Goal: Information Seeking & Learning: Learn about a topic

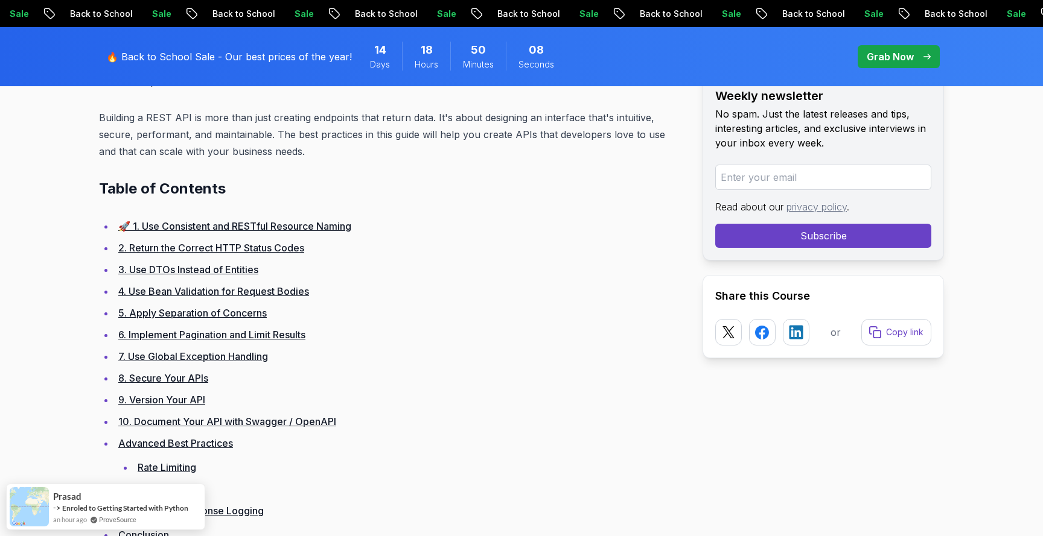
scroll to position [708, 0]
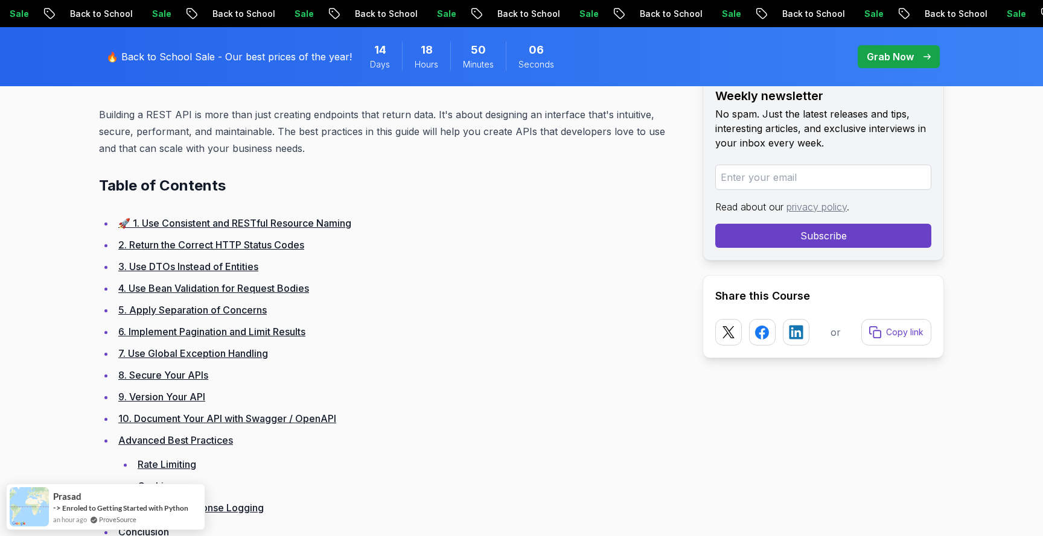
click at [316, 227] on link "🚀 1. Use Consistent and RESTful Resource Naming" at bounding box center [234, 223] width 233 height 12
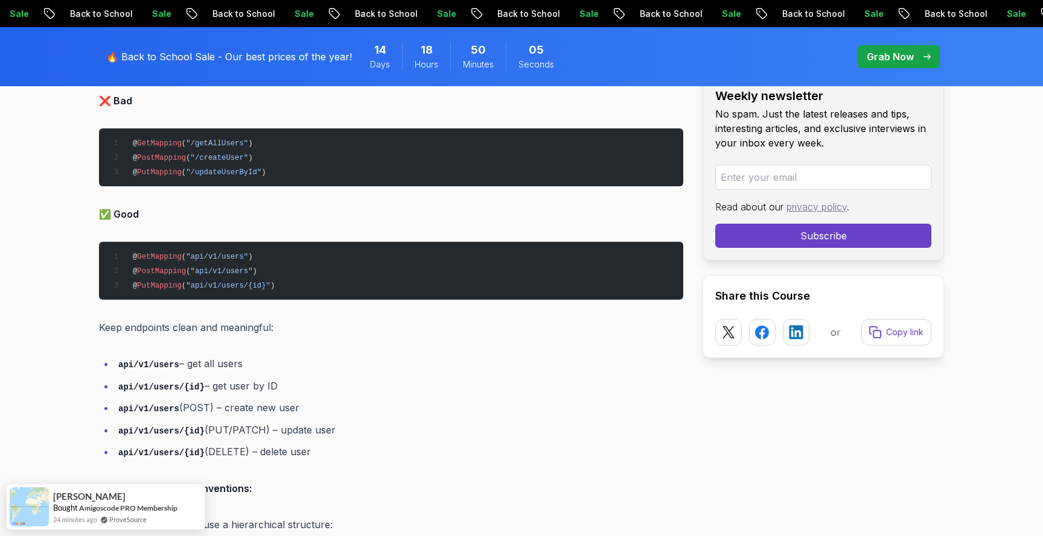
scroll to position [1289, 0]
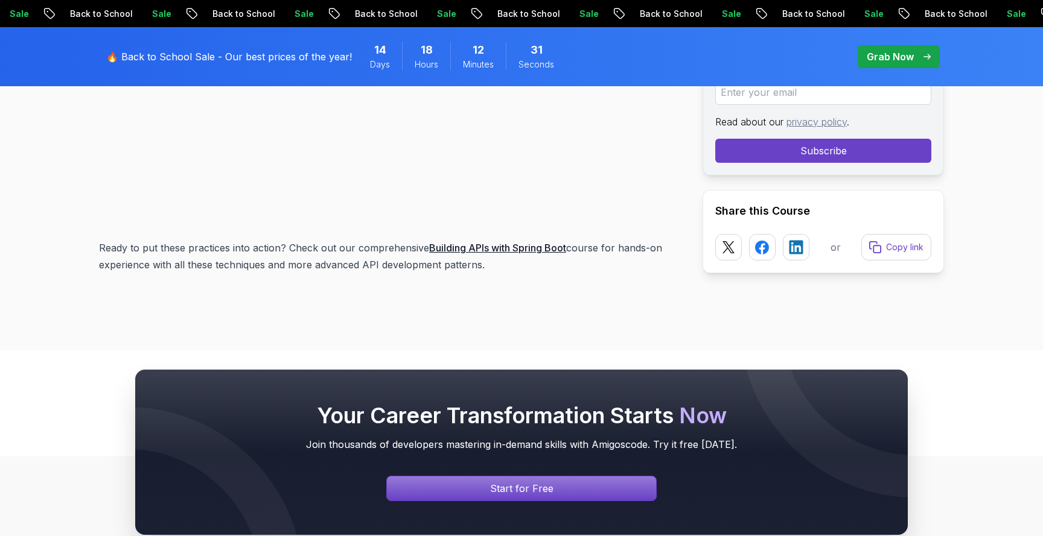
scroll to position [16229, 0]
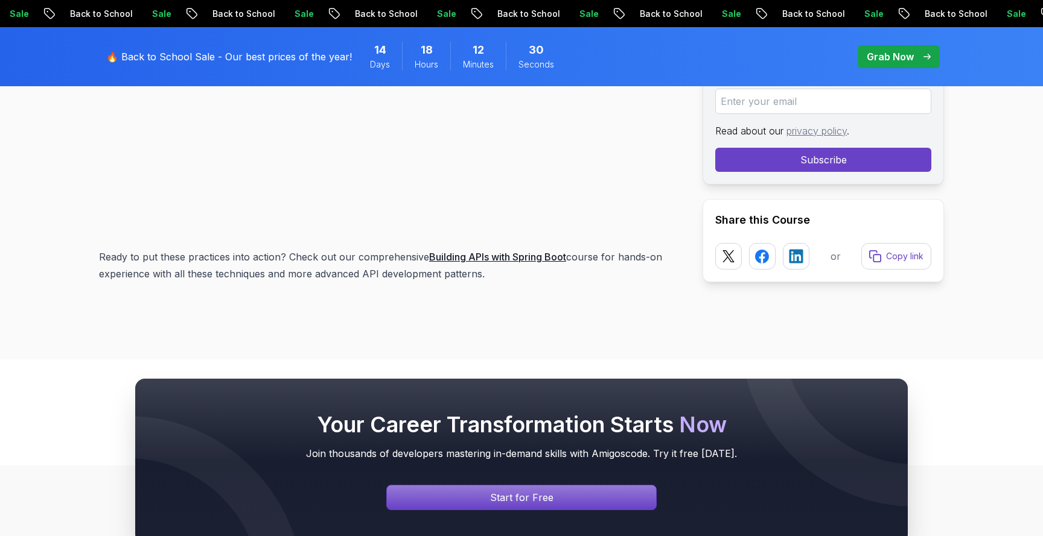
click at [397, 260] on p "Ready to put these practices into action? Check out our comprehensive Building …" at bounding box center [391, 266] width 584 height 34
click at [457, 252] on link "Building APIs with Spring Boot" at bounding box center [497, 257] width 137 height 12
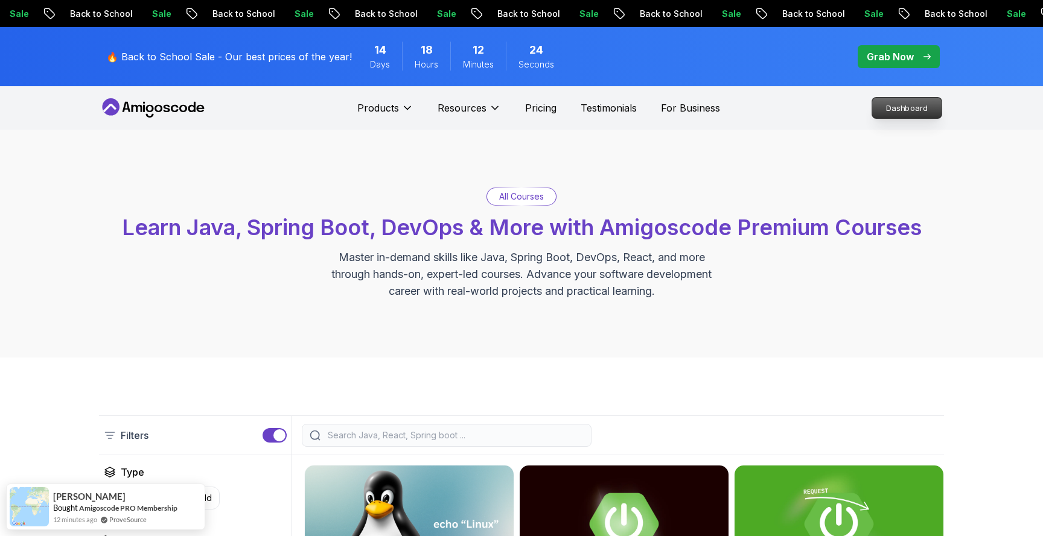
click at [910, 106] on p "Dashboard" at bounding box center [906, 108] width 69 height 21
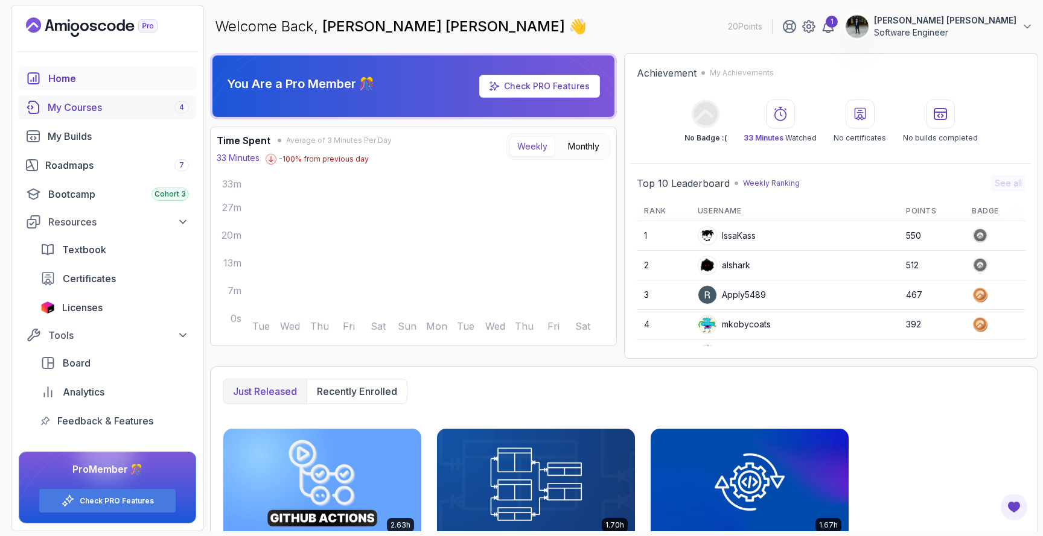
click at [129, 97] on link "My Courses 4" at bounding box center [107, 107] width 177 height 24
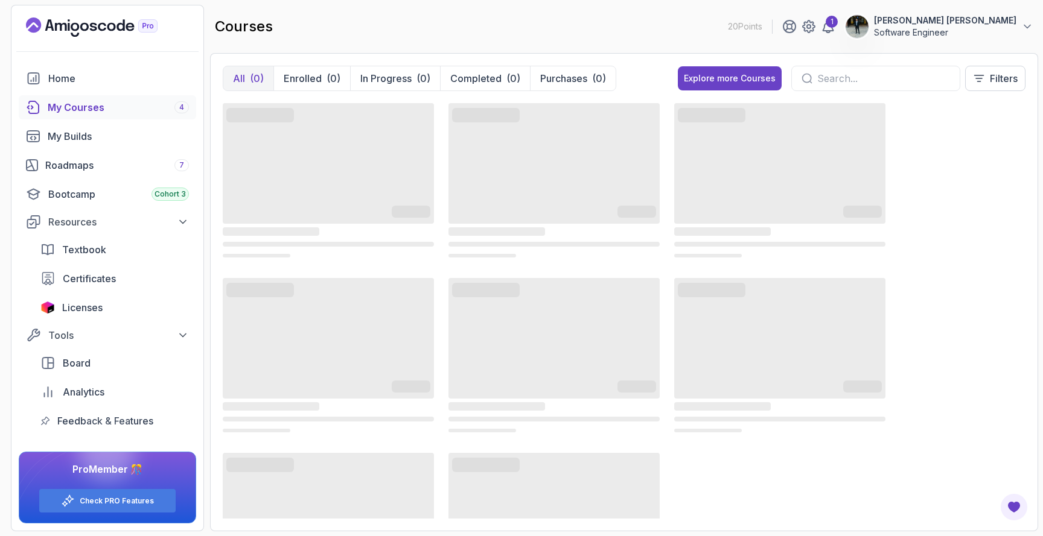
click at [843, 75] on input "text" at bounding box center [883, 78] width 133 height 14
click at [837, 26] on div "1" at bounding box center [831, 22] width 12 height 12
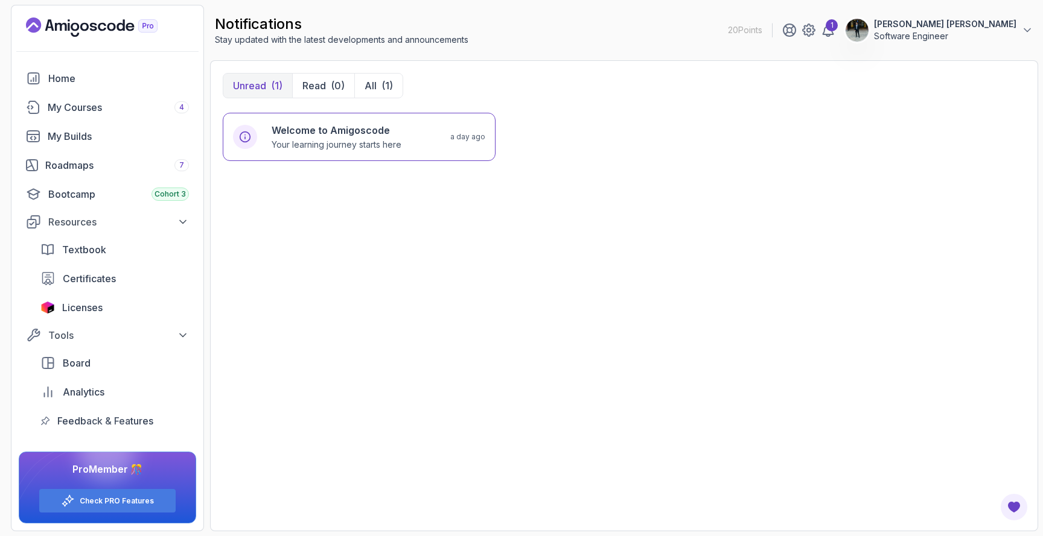
click at [87, 119] on div "Home My Courses 4 My Builds Roadmaps 7 Bootcamp Cohort 3 Resources Textbook Cer…" at bounding box center [107, 249] width 177 height 367
click at [92, 115] on link "My Courses 4" at bounding box center [107, 107] width 177 height 24
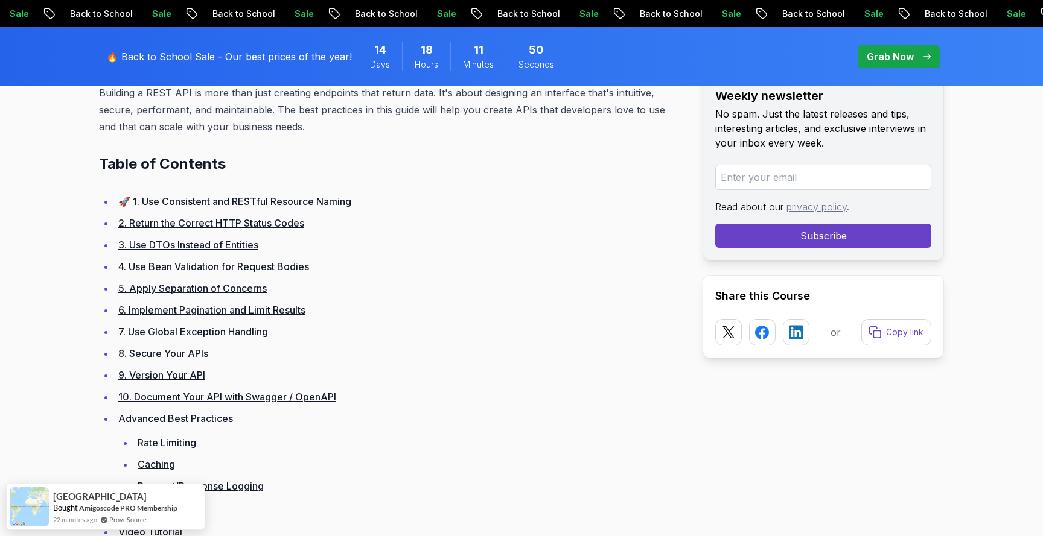
scroll to position [886, 0]
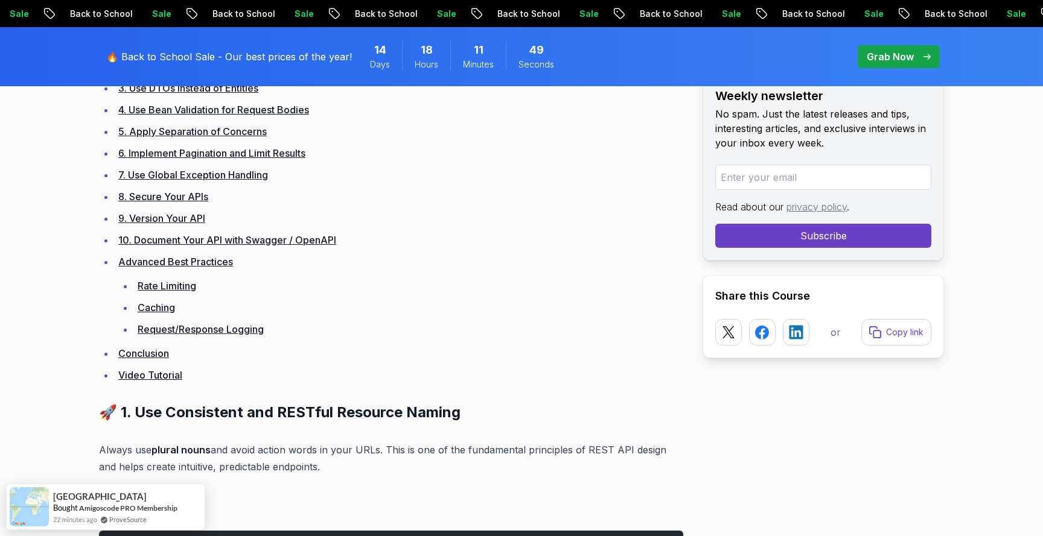
click at [179, 265] on link "Advanced Best Practices" at bounding box center [175, 262] width 115 height 12
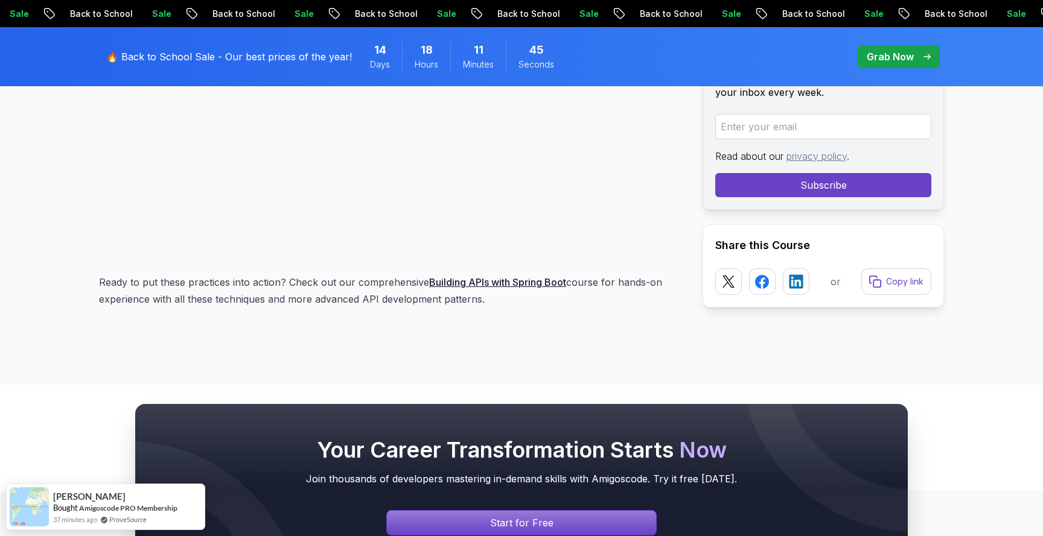
scroll to position [16195, 0]
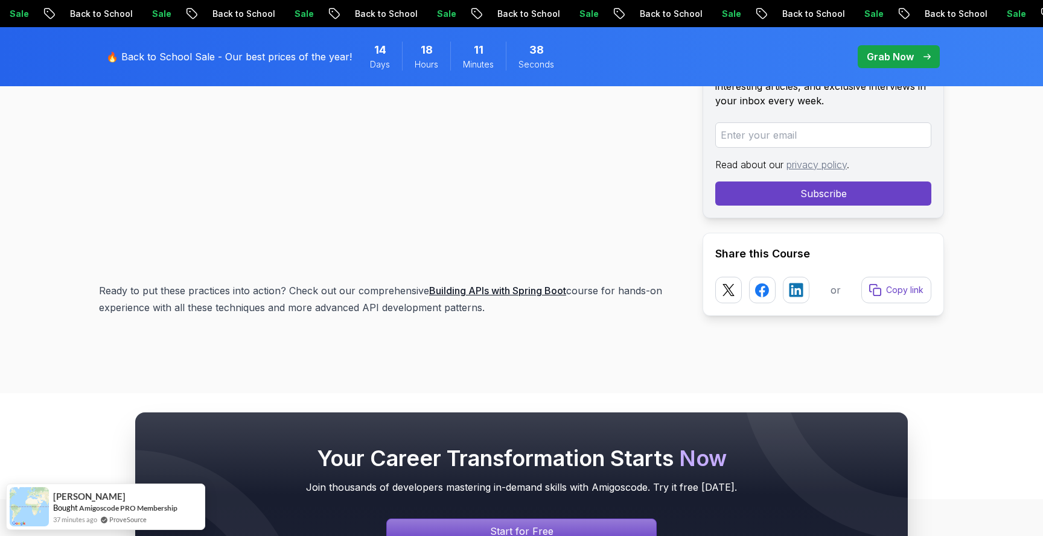
click at [468, 285] on link "Building APIs with Spring Boot" at bounding box center [497, 291] width 137 height 12
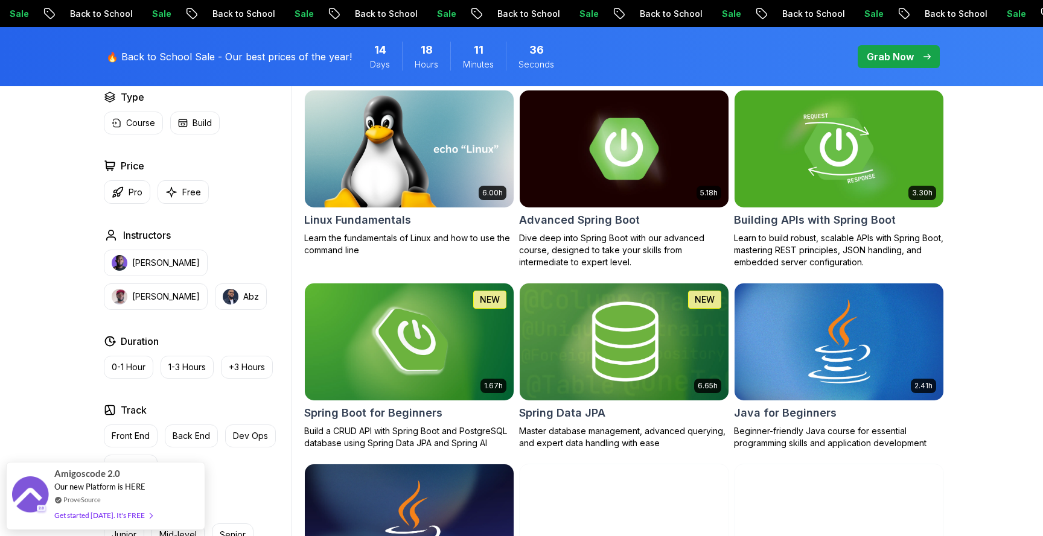
scroll to position [380, 0]
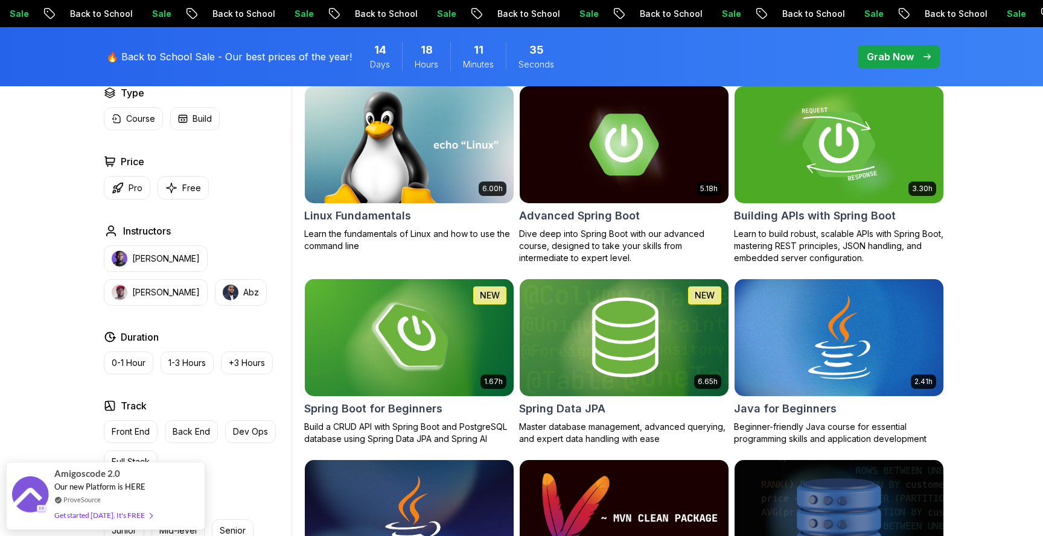
click at [880, 162] on img at bounding box center [838, 144] width 219 height 122
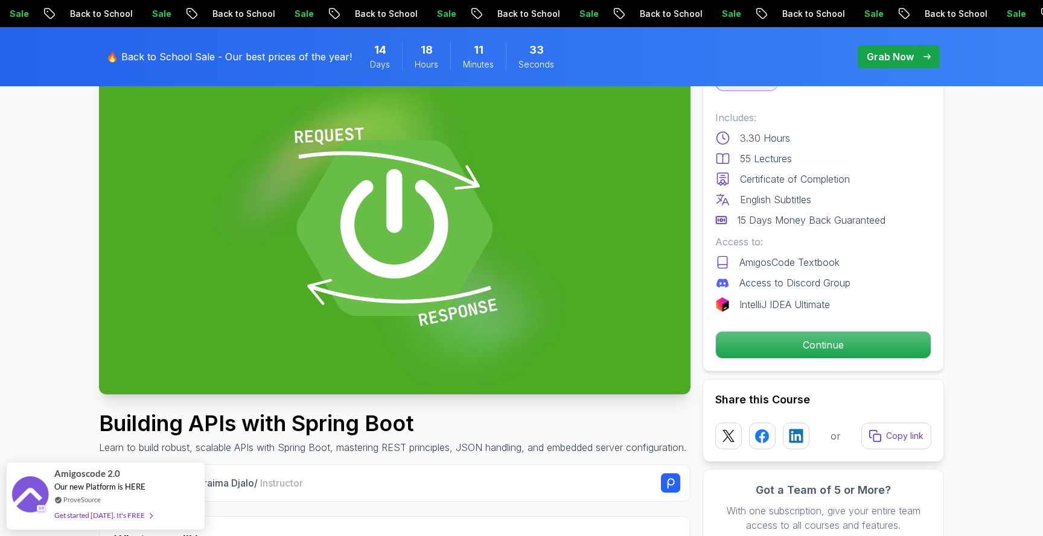
scroll to position [97, 0]
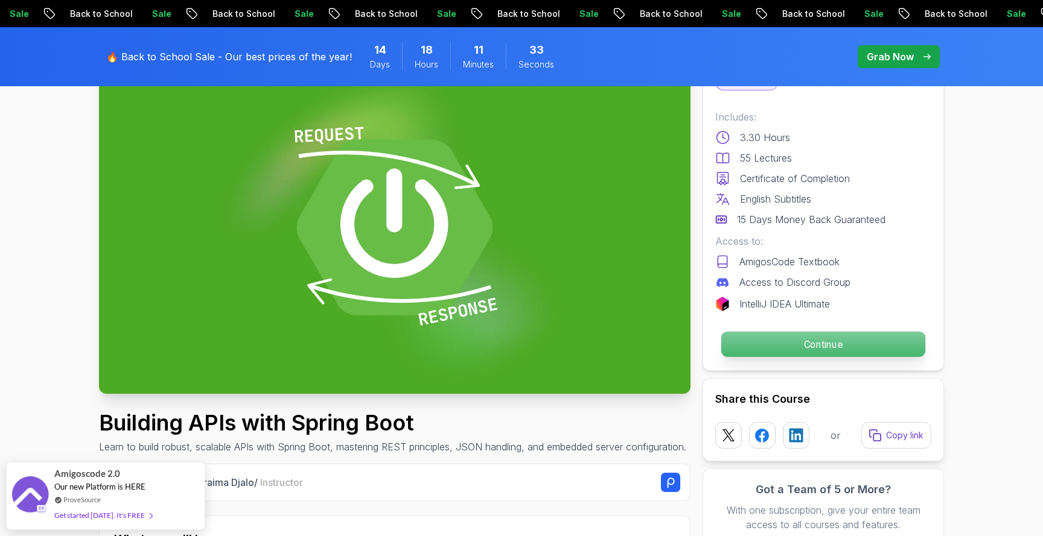
click at [762, 334] on p "Continue" at bounding box center [823, 344] width 204 height 25
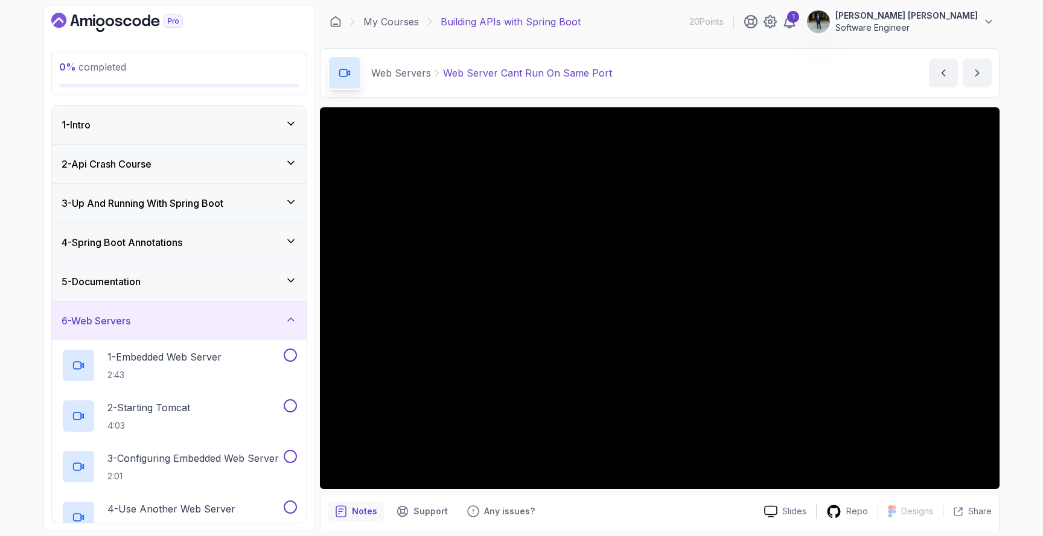
click at [185, 278] on div "5 - Documentation" at bounding box center [179, 282] width 235 height 14
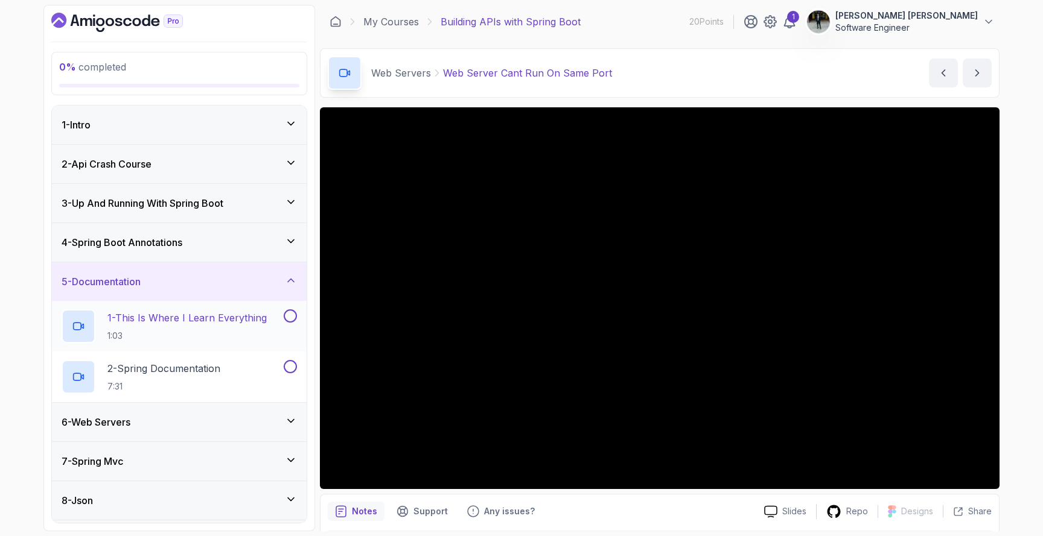
scroll to position [29, 0]
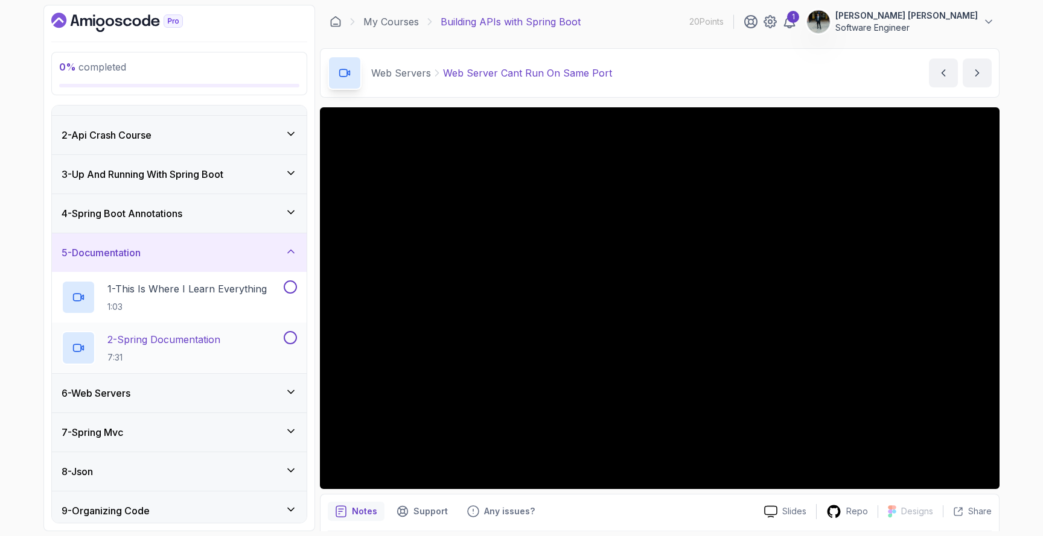
click at [166, 347] on h2 "2 - Spring Documentation 7:31" at bounding box center [163, 347] width 113 height 31
click at [210, 198] on div "4 - Spring Boot Annotations" at bounding box center [179, 213] width 255 height 39
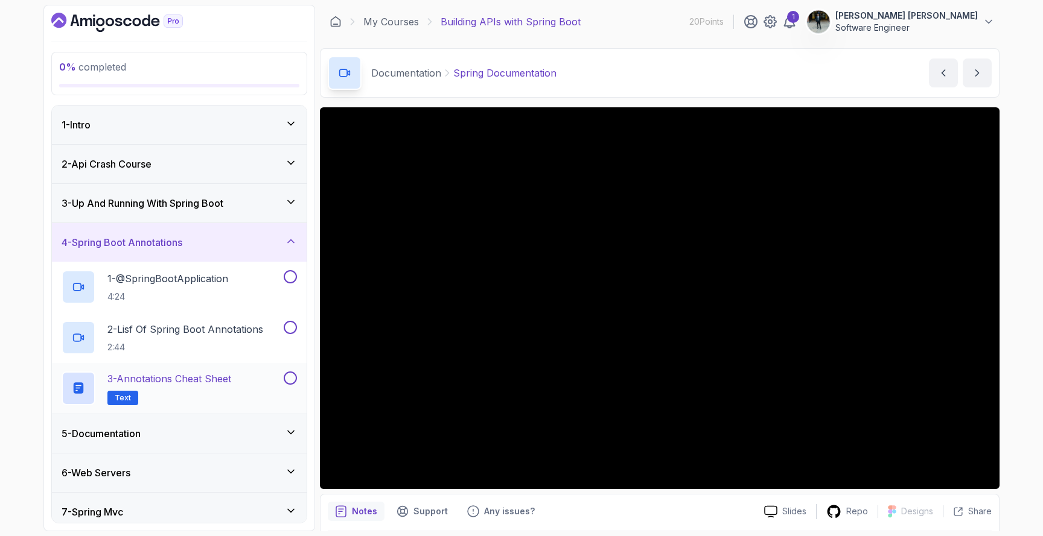
click at [279, 372] on div "3 - Annotations Cheat Sheet Text" at bounding box center [172, 389] width 220 height 34
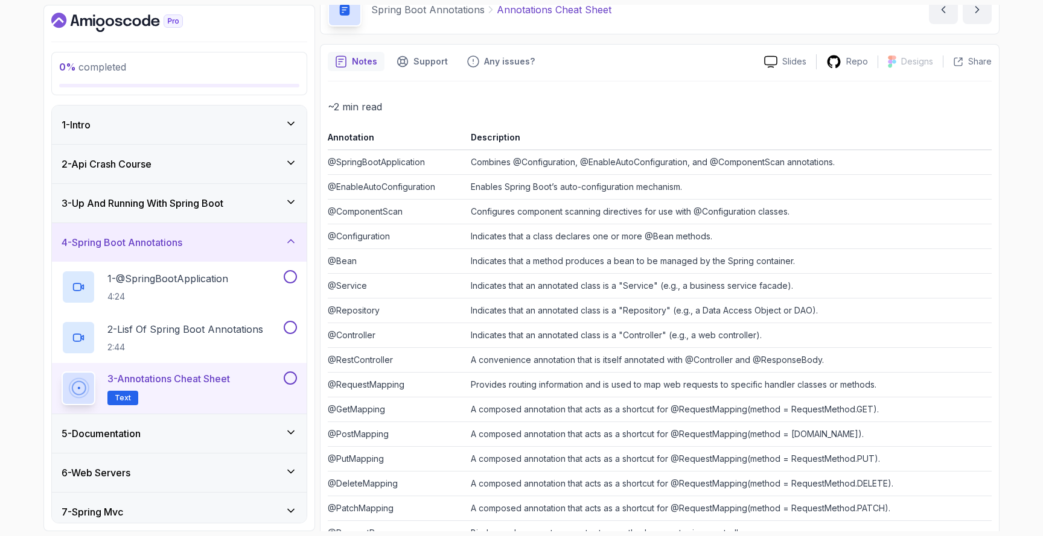
scroll to position [65, 0]
click at [505, 162] on td "Combines @Configuration, @EnableAutoConfiguration, and @ComponentScan annotatio…" at bounding box center [729, 161] width 526 height 25
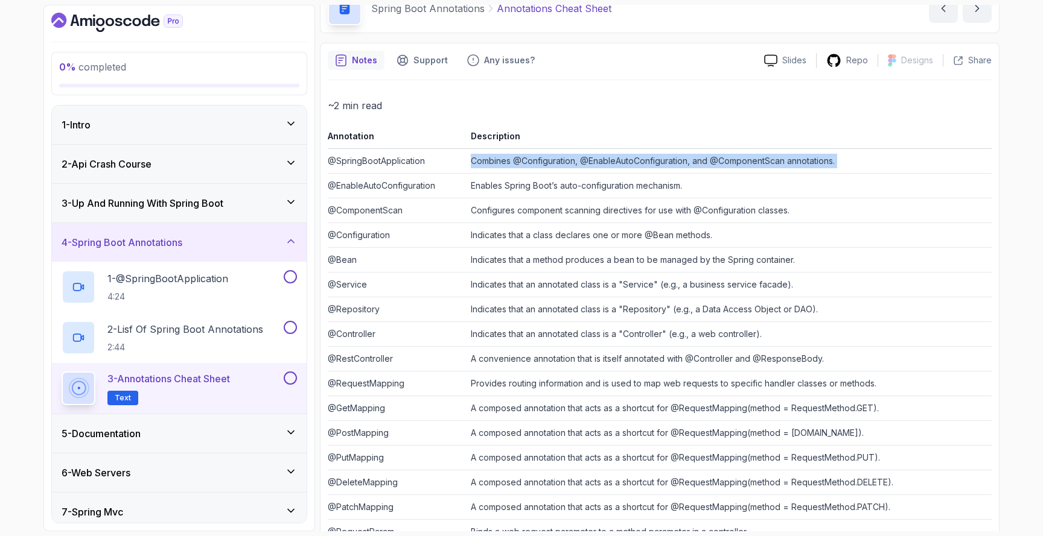
click at [475, 182] on td "Enables Spring Boot’s auto-configuration mechanism." at bounding box center [729, 186] width 526 height 25
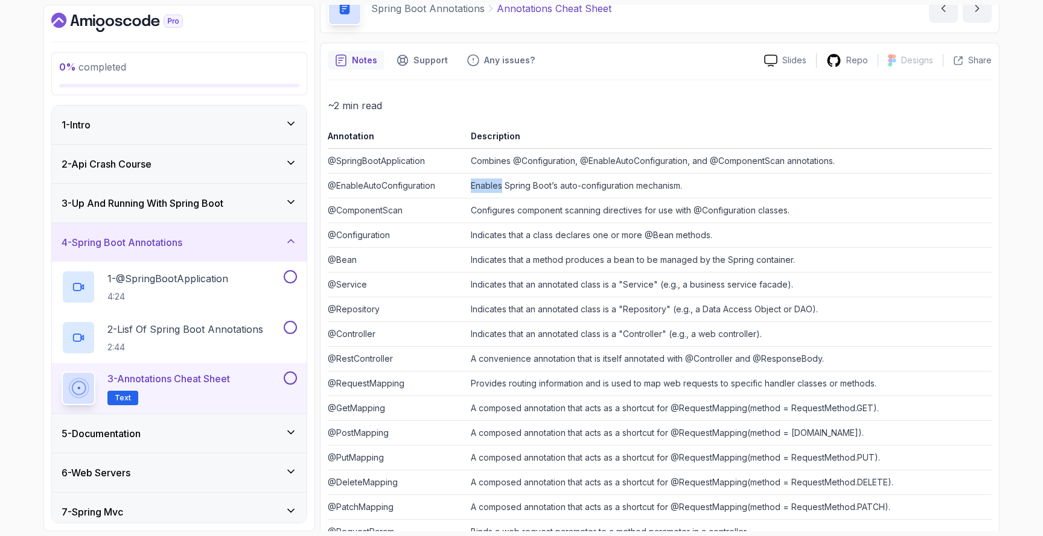
click at [475, 182] on td "Enables Spring Boot’s auto-configuration mechanism." at bounding box center [729, 186] width 526 height 25
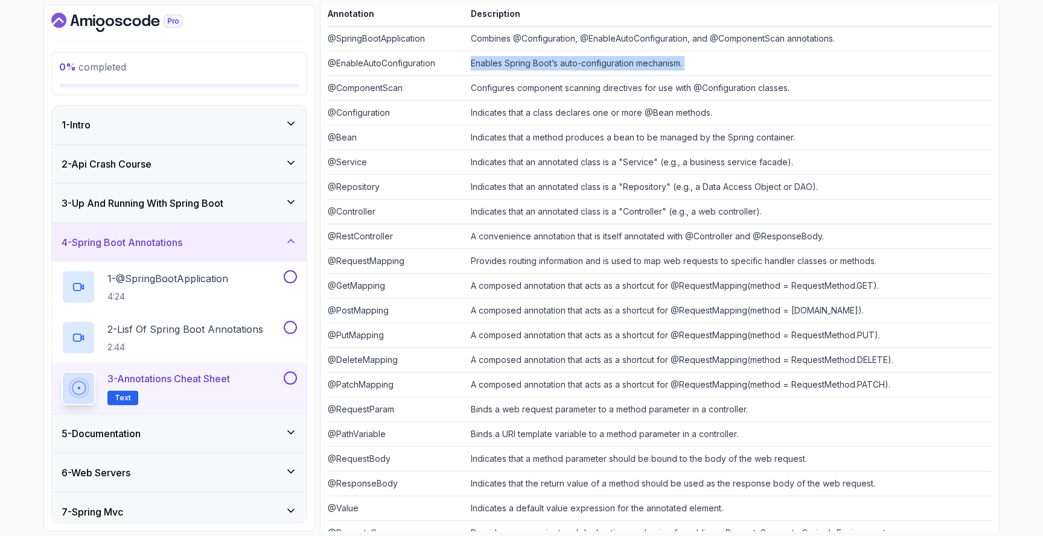
scroll to position [275, 0]
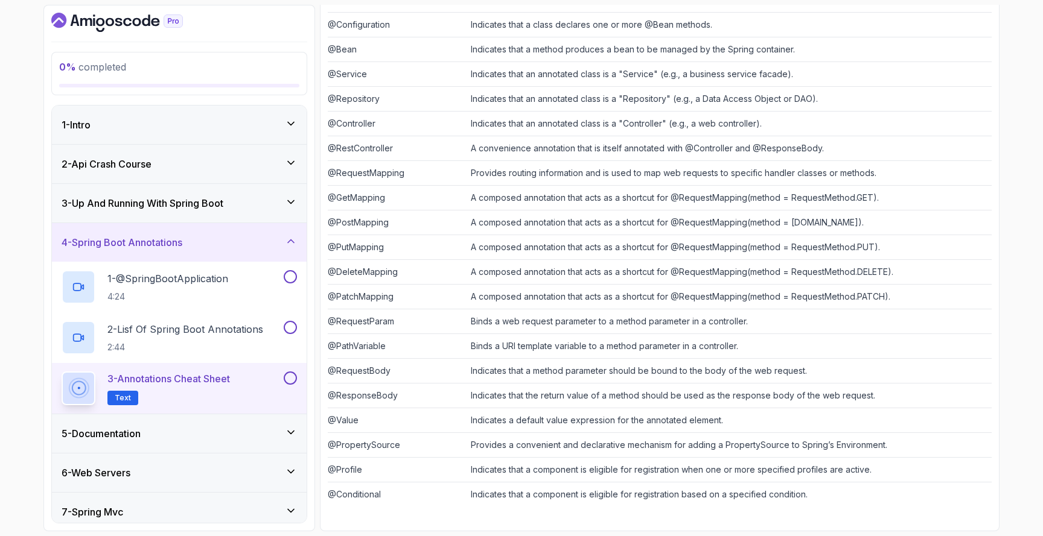
click at [493, 337] on td "Binds a URI template variable to a method parameter in a controller." at bounding box center [729, 346] width 526 height 25
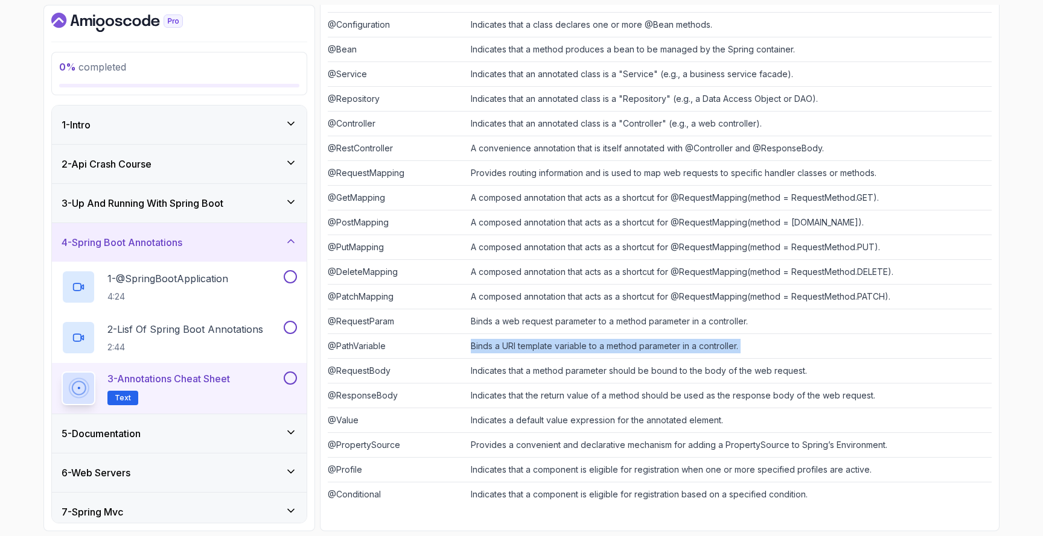
click at [439, 299] on td "@PatchMapping" at bounding box center [397, 297] width 138 height 25
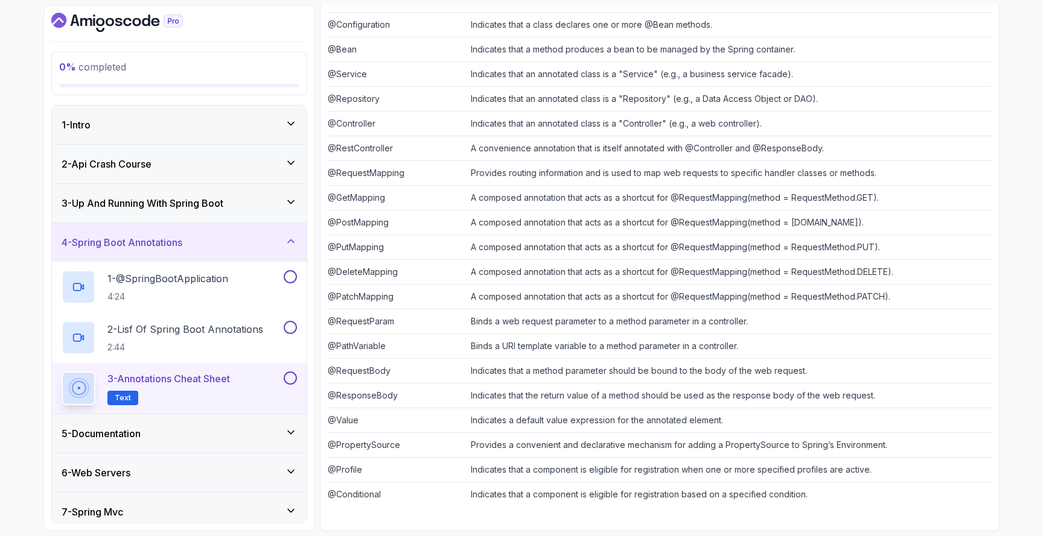
click at [439, 299] on td "@PatchMapping" at bounding box center [397, 297] width 138 height 25
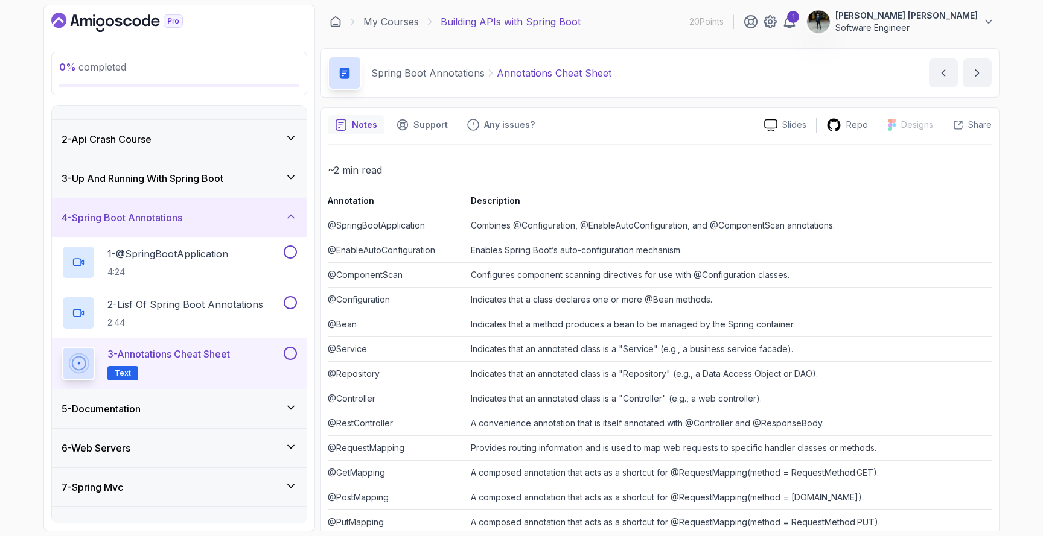
scroll to position [24, 0]
click at [228, 142] on div "2 - Api Crash Course" at bounding box center [179, 140] width 235 height 14
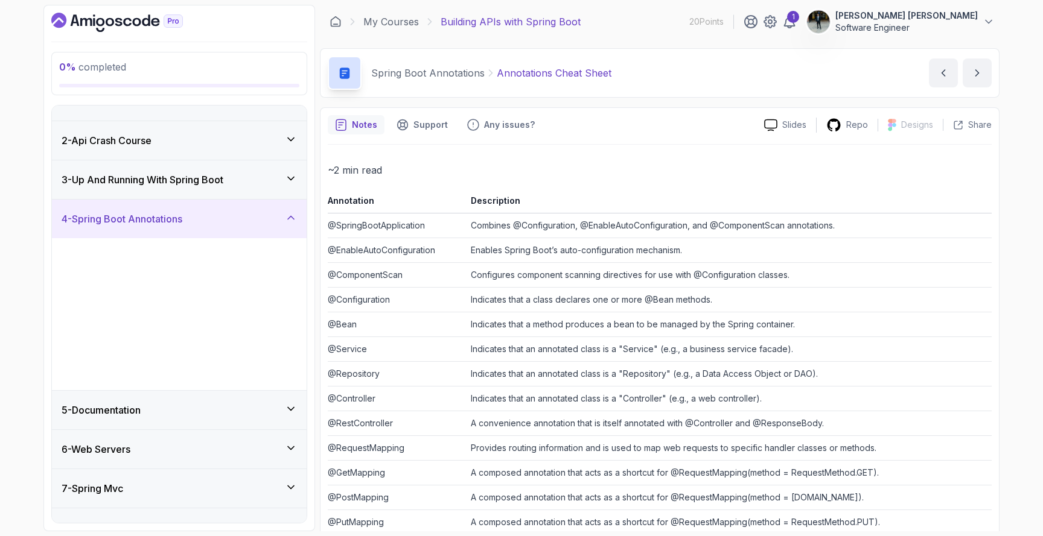
scroll to position [0, 0]
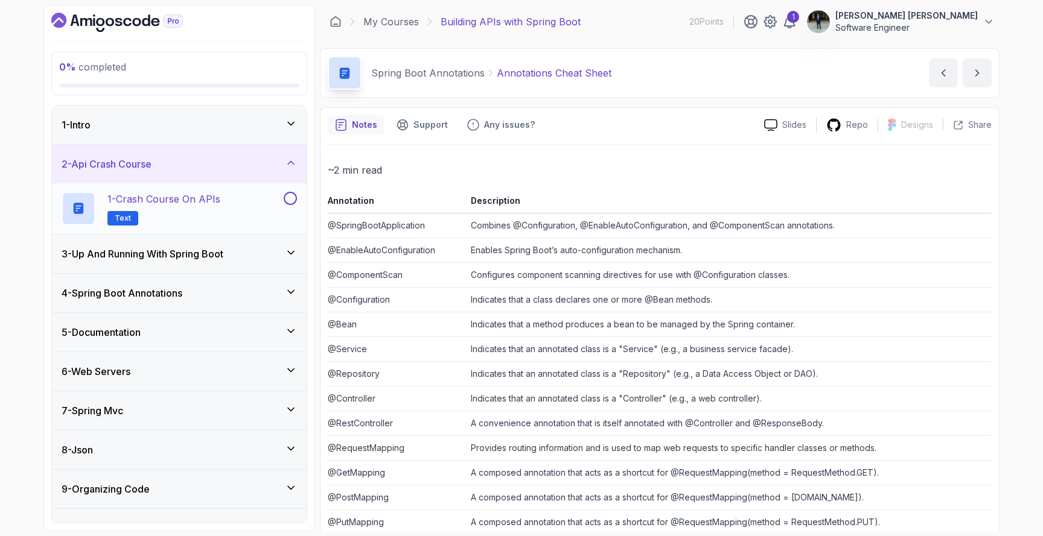
click at [229, 205] on div "1 - Crash Course on APIs Text" at bounding box center [172, 209] width 220 height 34
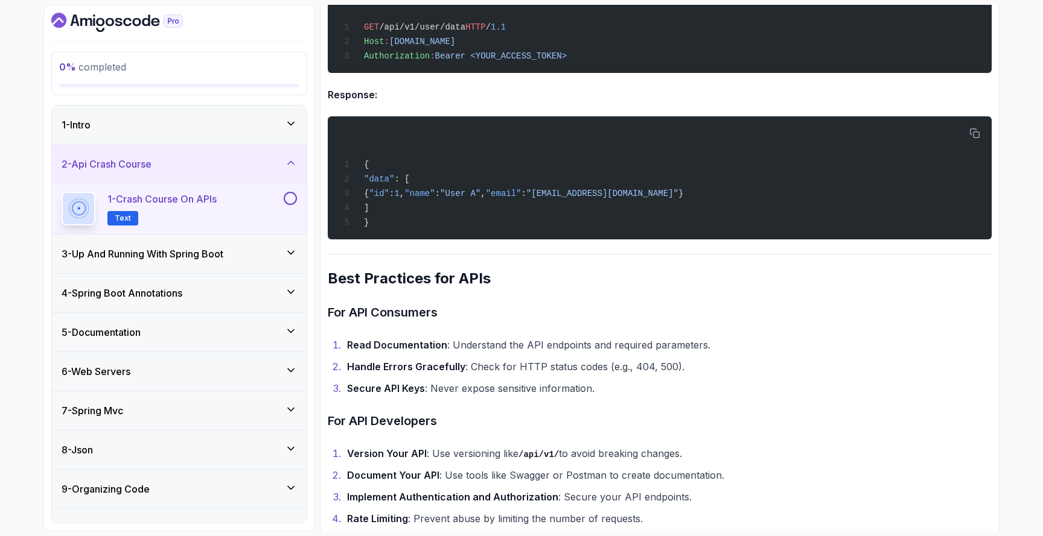
scroll to position [2185, 0]
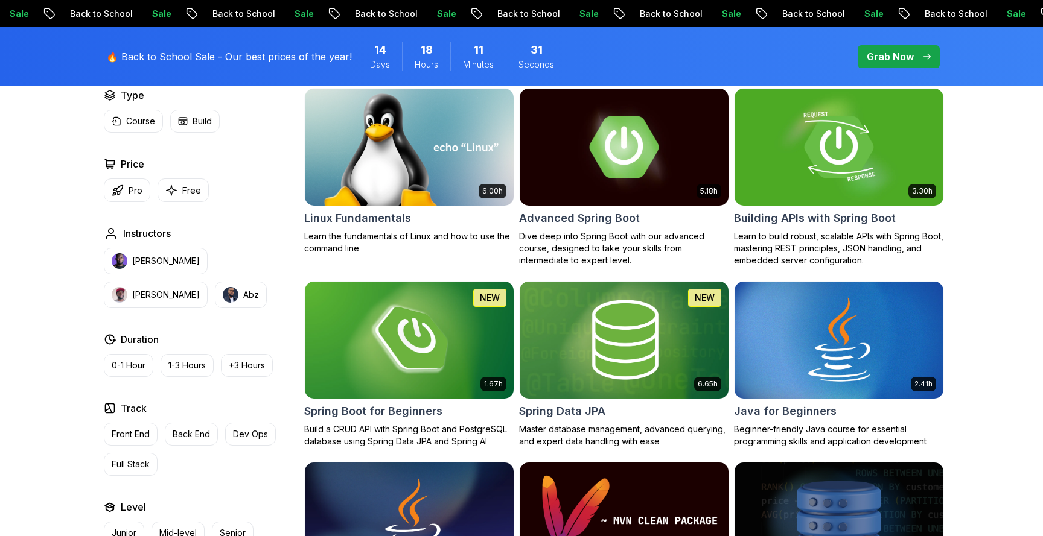
scroll to position [380, 0]
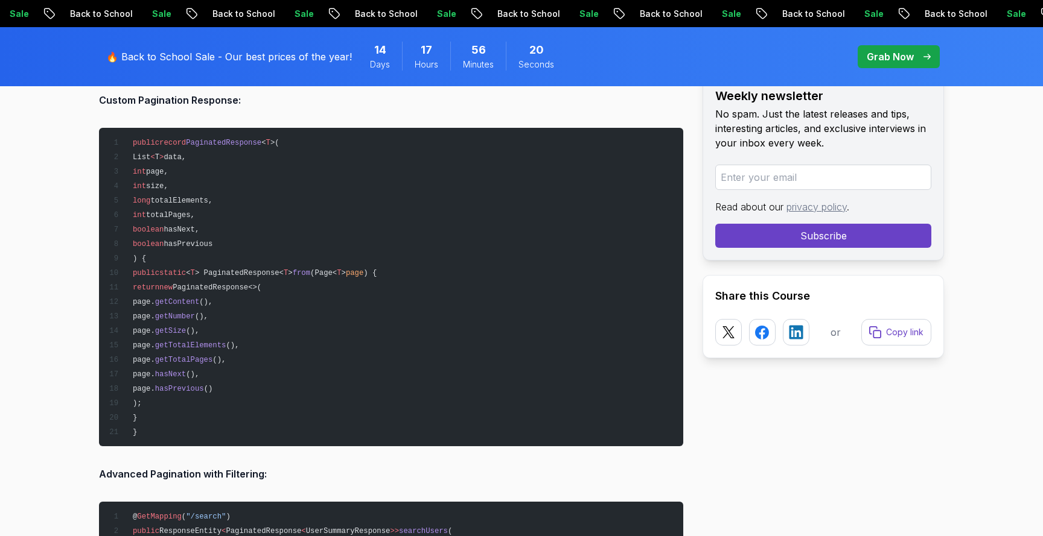
scroll to position [8033, 0]
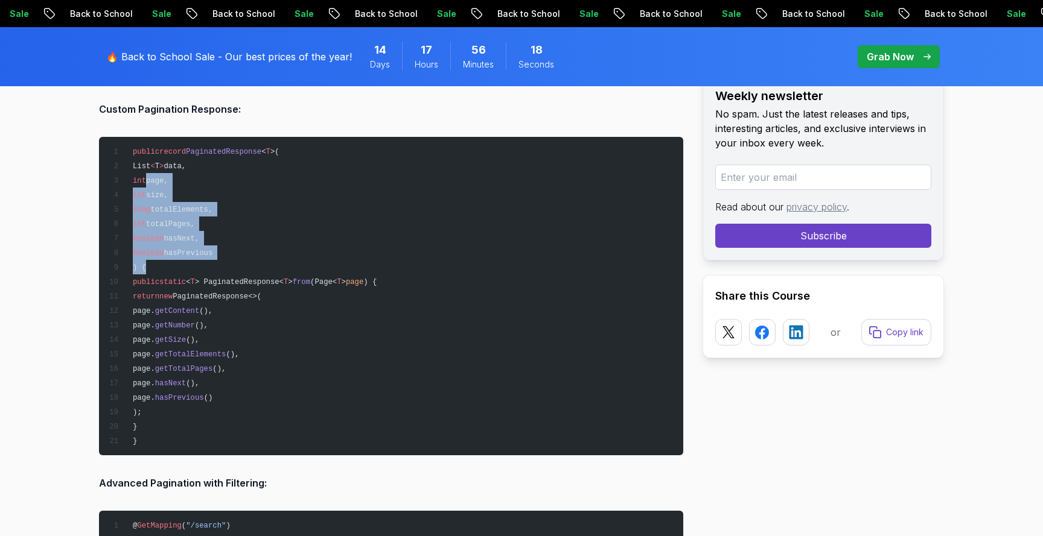
drag, startPoint x: 148, startPoint y: 177, endPoint x: 244, endPoint y: 256, distance: 125.2
click at [244, 256] on pre "public record PaginatedResponse < T >( List < T > data, int page, int size, lon…" at bounding box center [391, 296] width 584 height 319
copy code "int page, int size, long totalElements, int totalPages, boolean hasNext, boolea…"
click at [155, 351] on span "page." at bounding box center [144, 355] width 22 height 8
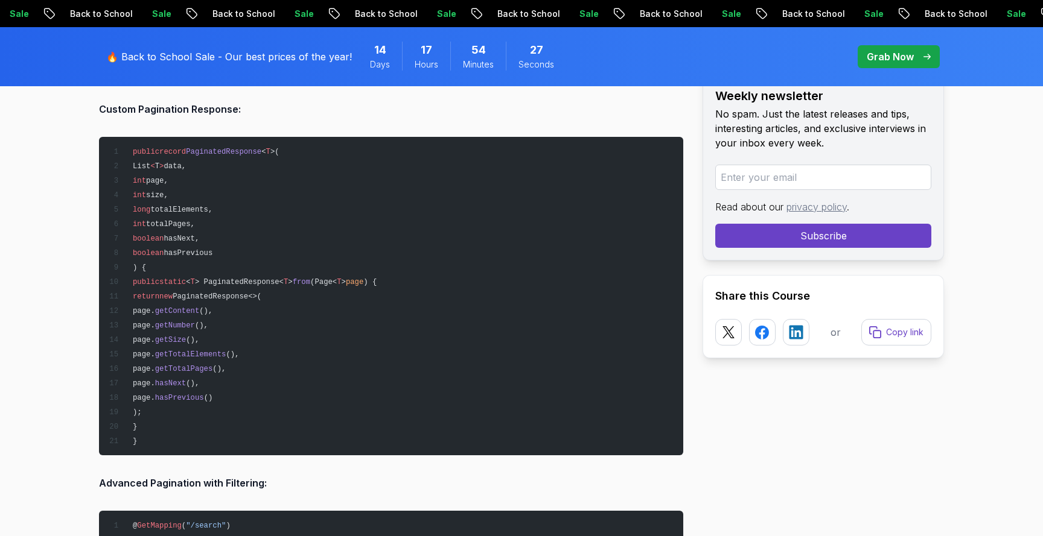
drag, startPoint x: 183, startPoint y: 308, endPoint x: 290, endPoint y: 387, distance: 132.5
click at [290, 387] on pre "public record PaginatedResponse < T >( List < T > data, int page, int size, lon…" at bounding box center [391, 296] width 584 height 319
copy code "page. getContent (), page. getNumber (), page. getSize (), page. getTotalElemen…"
